Goal: Check status: Check status

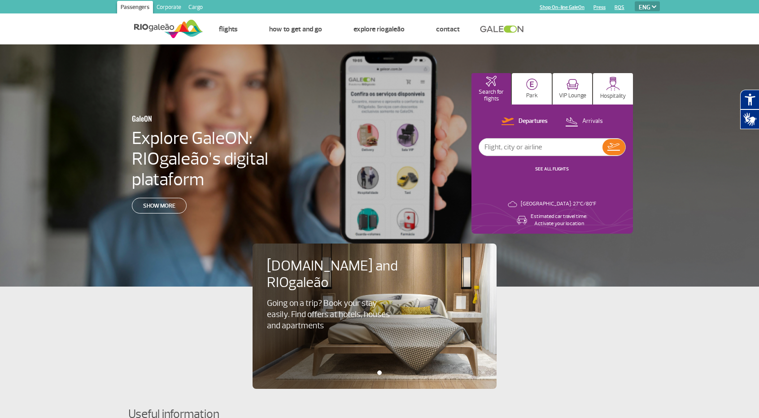
select select "en"
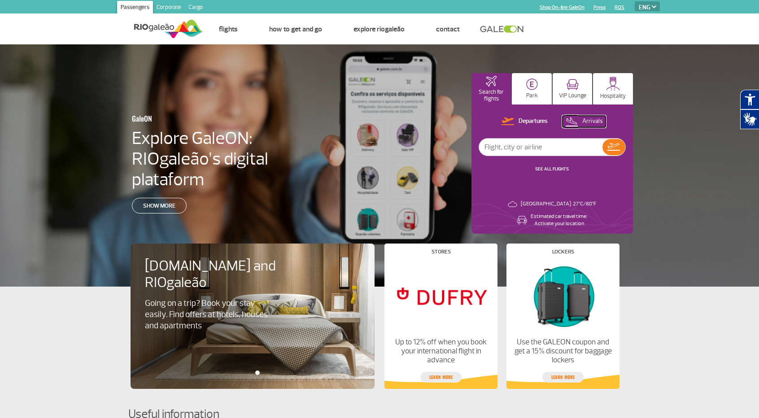
click at [594, 120] on p "Arrivals" at bounding box center [592, 121] width 21 height 9
click at [509, 148] on input "text" at bounding box center [540, 147] width 123 height 17
type input "[GEOGRAPHIC_DATA]"
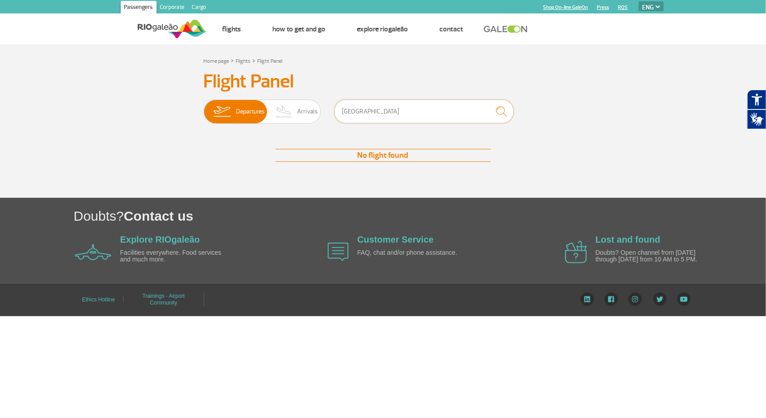
drag, startPoint x: 370, startPoint y: 111, endPoint x: 328, endPoint y: 113, distance: 41.7
click at [328, 113] on div "Departures Arrivals [GEOGRAPHIC_DATA]" at bounding box center [383, 113] width 359 height 27
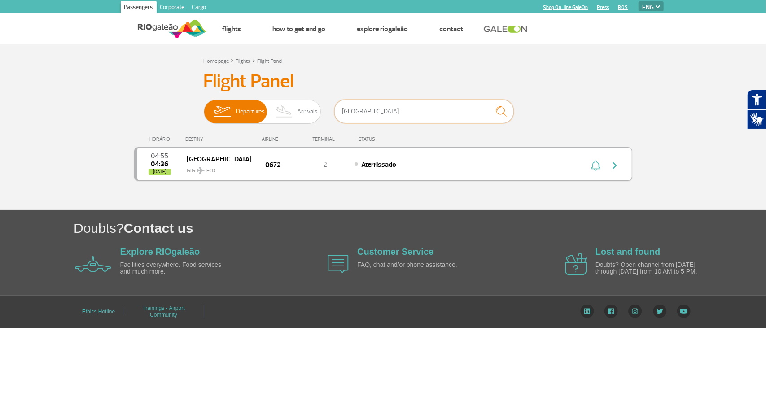
type input "[GEOGRAPHIC_DATA]"
click at [612, 165] on img "button" at bounding box center [614, 165] width 11 height 11
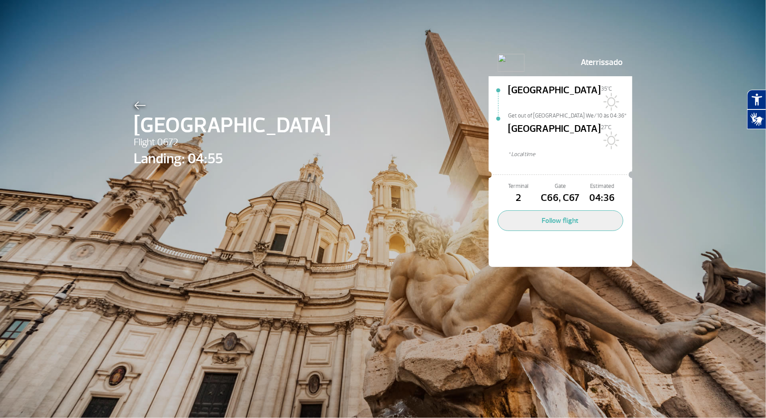
drag, startPoint x: 649, startPoint y: 78, endPoint x: 666, endPoint y: 68, distance: 19.7
click at [666, 68] on div "Roma Flight 0672 Landing: 04:55 Aterrissado [GEOGRAPHIC_DATA] 35°C Get out of […" at bounding box center [383, 209] width 766 height 418
click at [557, 210] on button "Follow flight" at bounding box center [561, 220] width 126 height 21
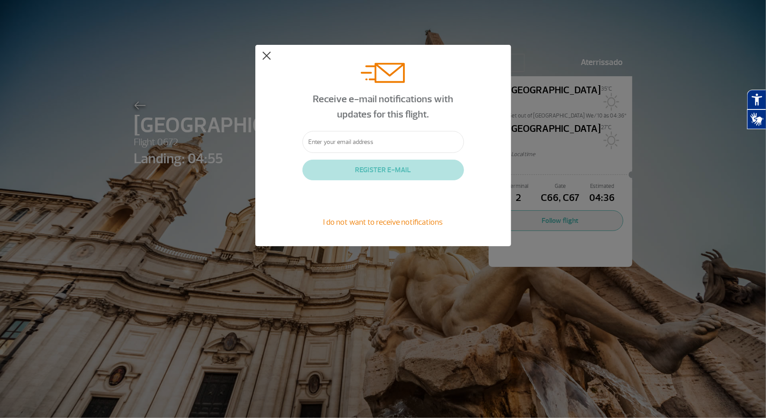
click at [263, 54] on button at bounding box center [266, 56] width 9 height 9
